Goal: Register for event/course

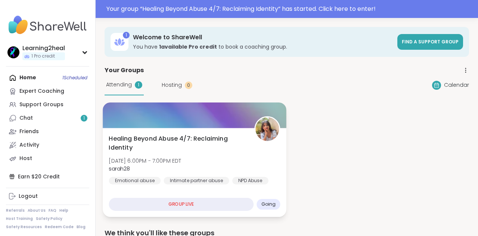
click at [216, 166] on div "Healing Beyond Abuse 4/7: Reclaiming Identity Mon, Oct 13 | 6:00PM - 7:00PM EDT…" at bounding box center [194, 159] width 171 height 50
click at [204, 138] on span "Healing Beyond Abuse 4/7: Reclaiming Identity" at bounding box center [177, 143] width 137 height 18
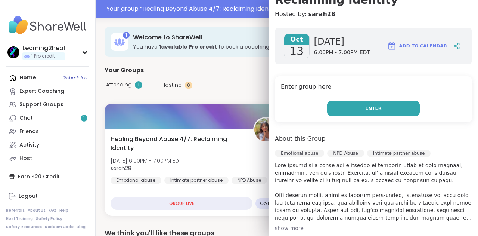
scroll to position [97, 0]
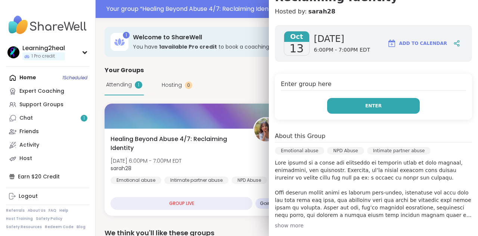
click at [396, 112] on button "Enter" at bounding box center [373, 106] width 93 height 16
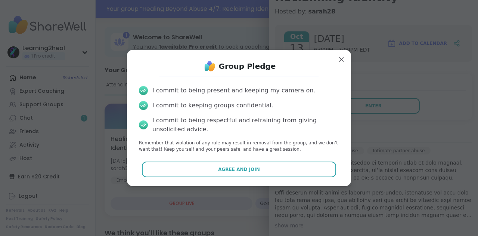
click at [317, 178] on div "Group Pledge I commit to being present and keeping my camera on. I commit to ke…" at bounding box center [239, 118] width 212 height 124
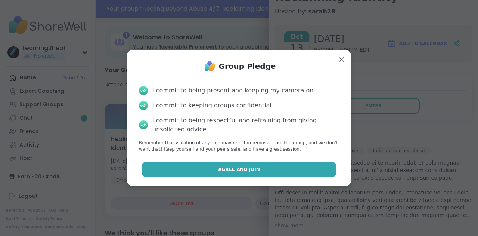
click at [312, 170] on button "Agree and Join" at bounding box center [239, 169] width 195 height 16
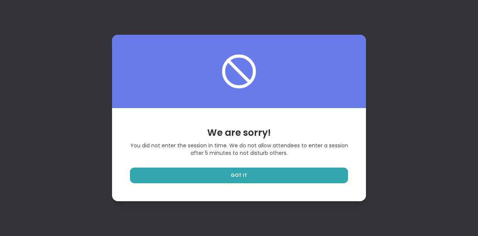
click at [312, 170] on link "GOT IT" at bounding box center [239, 175] width 218 height 16
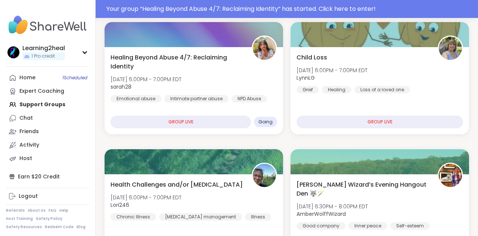
scroll to position [258, 0]
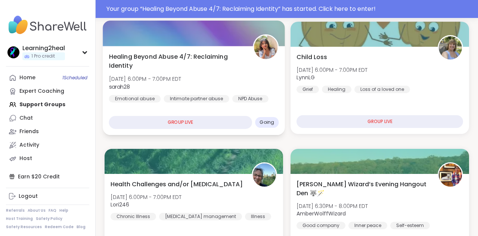
click at [160, 123] on div "GROUP LIVE" at bounding box center [180, 122] width 143 height 13
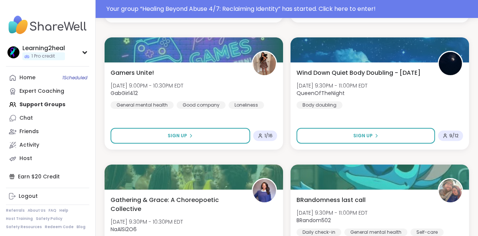
scroll to position [1512, 0]
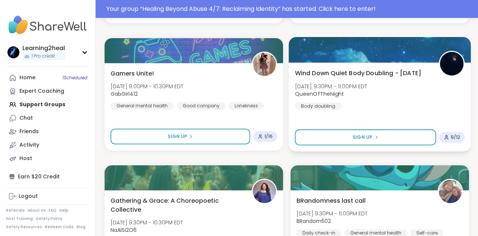
click at [427, 100] on div "Wind Down Quiet Body Doubling - Monday Mon, Oct 13 | 9:30PM - 11:00PM EDT Queen…" at bounding box center [380, 88] width 170 height 41
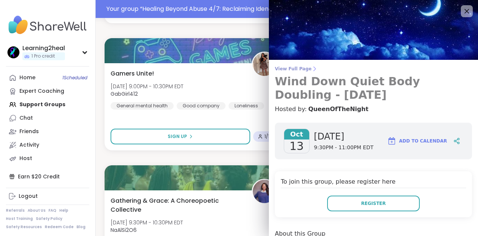
click at [370, 78] on h3 "Wind Down Quiet Body Doubling - Monday" at bounding box center [373, 88] width 197 height 27
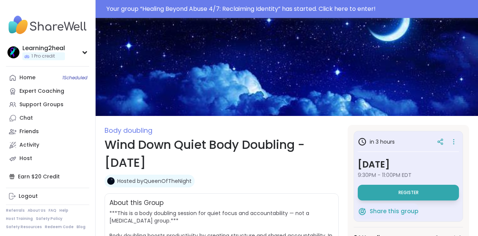
click at [378, 77] on img at bounding box center [287, 67] width 383 height 98
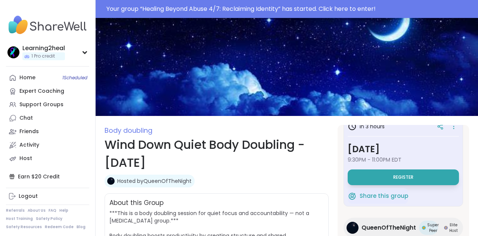
click at [369, 13] on div "Your group “ Healing Beyond Abuse 4/7: Reclaiming Identity ” has started. Click…" at bounding box center [289, 8] width 367 height 9
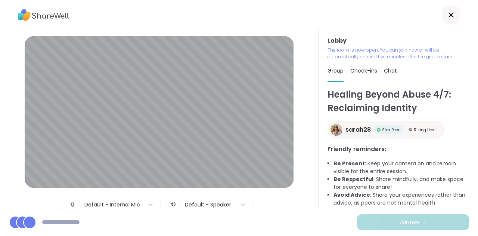
scroll to position [7, 0]
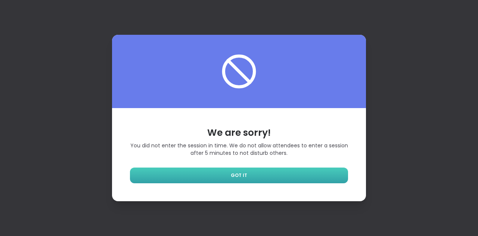
click at [338, 171] on link "GOT IT" at bounding box center [239, 175] width 218 height 16
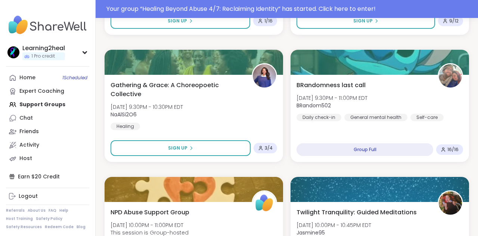
scroll to position [1644, 0]
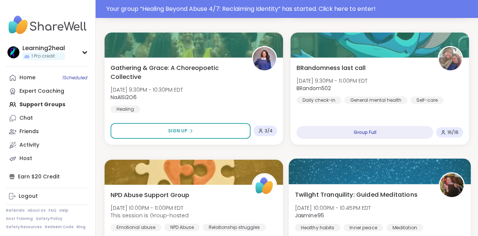
click at [396, 209] on div "Twilight Tranquility: Guided Meditations Mon, Oct 13 | 10:00PM - 10:45PM EDT Ja…" at bounding box center [380, 210] width 170 height 41
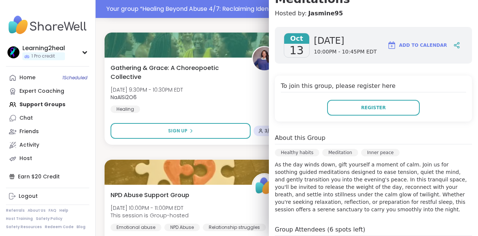
scroll to position [97, 0]
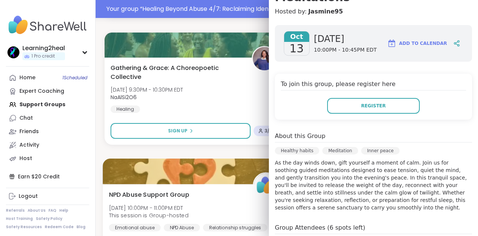
click at [111, 165] on div at bounding box center [194, 170] width 182 height 25
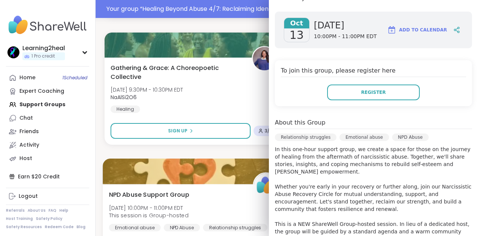
click at [123, 161] on div at bounding box center [194, 170] width 182 height 25
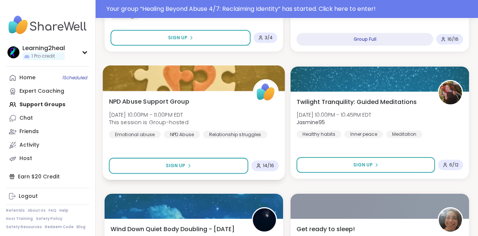
scroll to position [1738, 0]
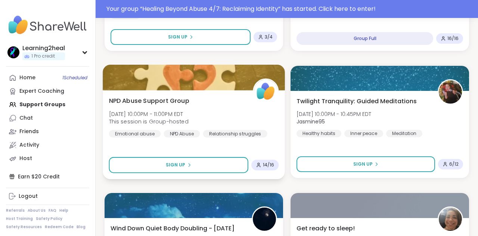
click at [131, 146] on div "NPD Abuse Support Group Mon, Oct 13 | 10:00PM - 11:00PM EDT This session is Gro…" at bounding box center [194, 134] width 182 height 89
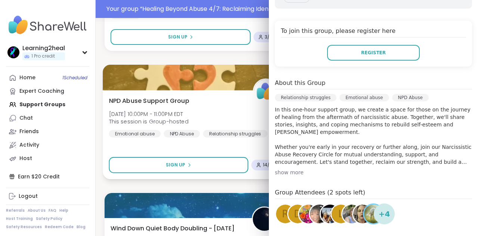
scroll to position [138, 0]
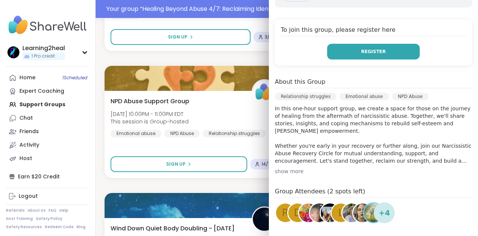
click at [391, 53] on button "Register" at bounding box center [373, 52] width 93 height 16
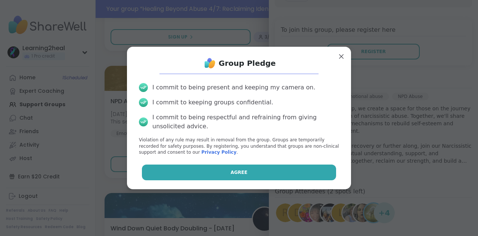
click at [309, 174] on button "Agree" at bounding box center [239, 172] width 195 height 16
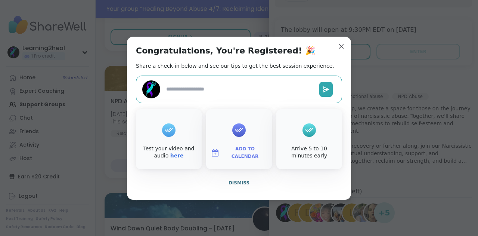
type textarea "*"
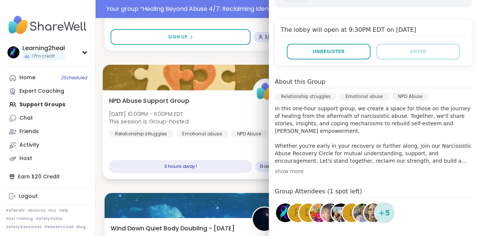
click at [110, 67] on div at bounding box center [194, 77] width 182 height 25
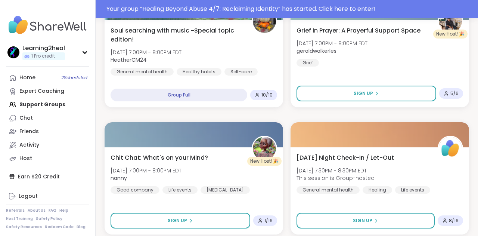
scroll to position [663, 0]
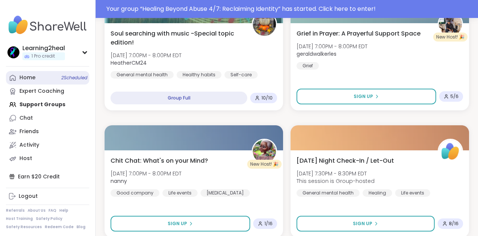
click at [28, 78] on div "Home 2 Scheduled" at bounding box center [27, 77] width 16 height 7
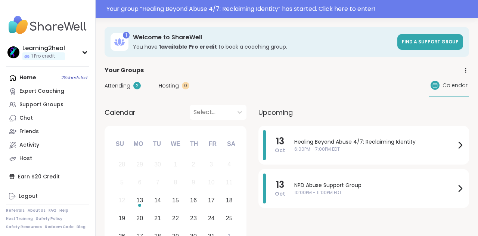
click at [115, 86] on span "Attending" at bounding box center [118, 86] width 26 height 8
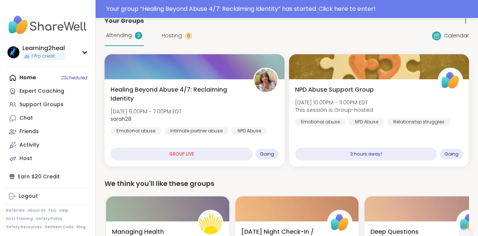
scroll to position [47, 0]
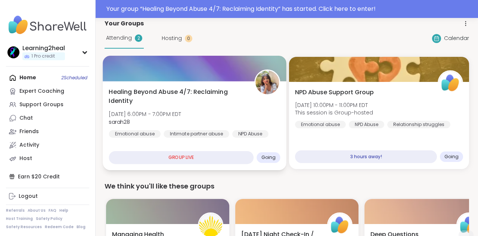
click at [126, 87] on div "Healing Beyond Abuse 4/7: Reclaiming Identity Mon, Oct 13 | 6:00PM - 7:00PM EDT…" at bounding box center [195, 125] width 184 height 89
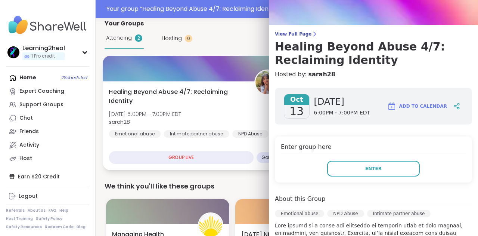
scroll to position [0, 0]
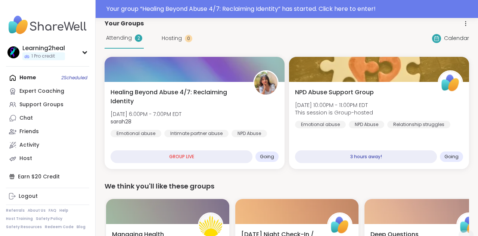
scroll to position [3, 0]
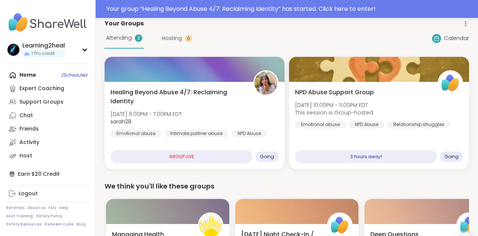
click at [37, 73] on div "Home 2 Scheduled Expert Coaching Support Groups Chat Friends Activity Host" at bounding box center [47, 115] width 83 height 94
